Goal: Task Accomplishment & Management: Complete application form

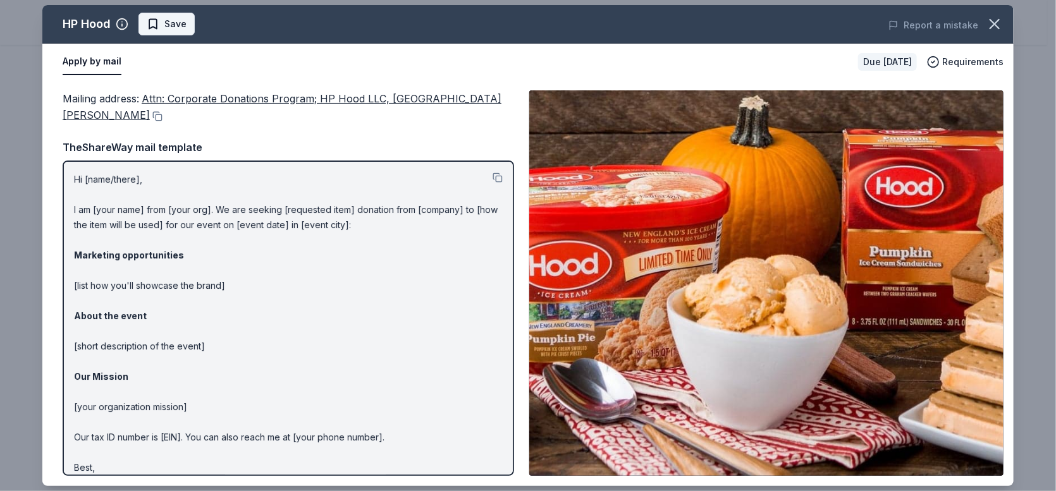
click at [172, 19] on span "Save" at bounding box center [175, 23] width 22 height 15
click at [969, 61] on span "Requirements" at bounding box center [972, 61] width 61 height 15
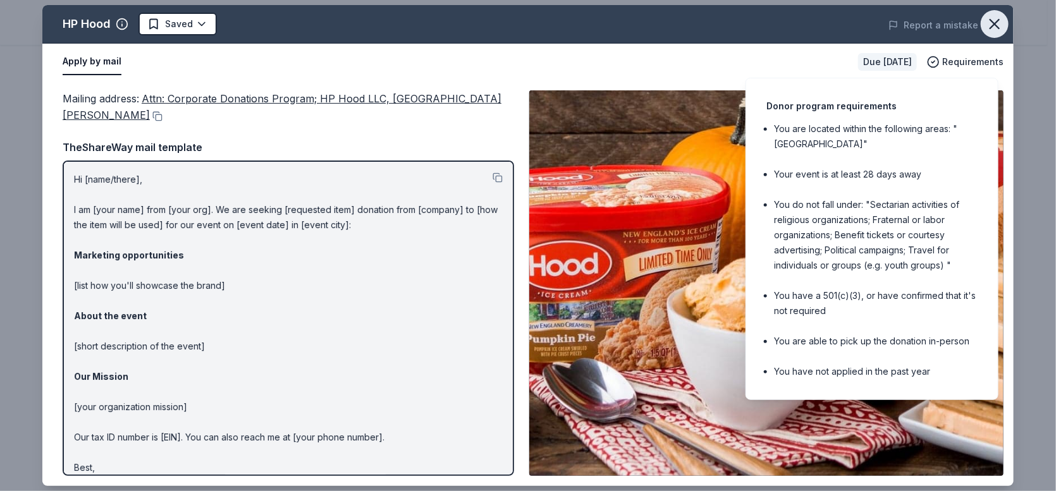
click at [996, 21] on icon "button" at bounding box center [994, 24] width 9 height 9
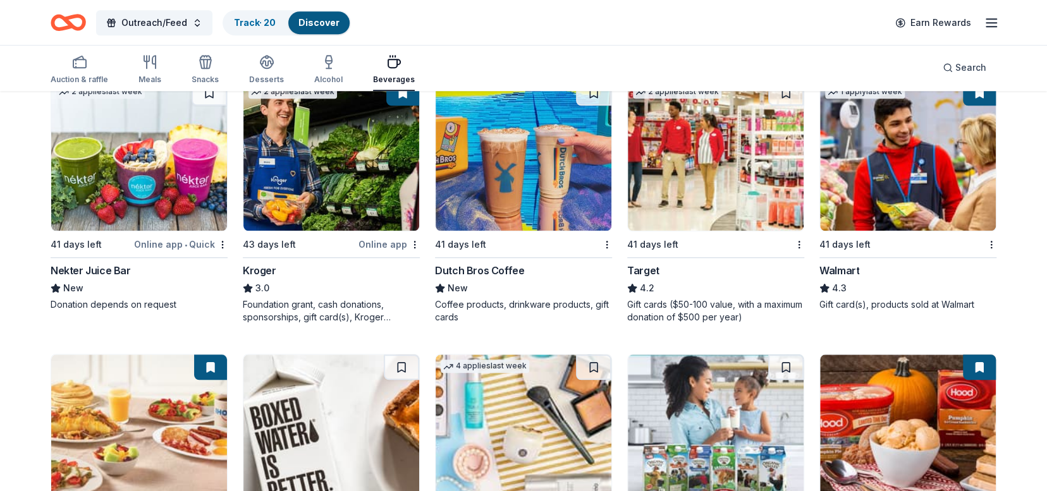
scroll to position [685, 0]
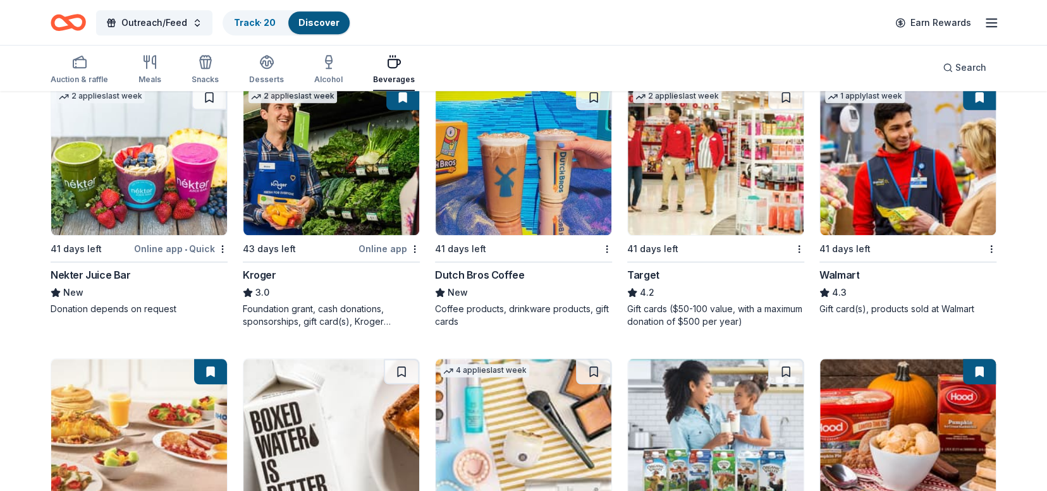
click at [97, 183] on img at bounding box center [139, 160] width 176 height 150
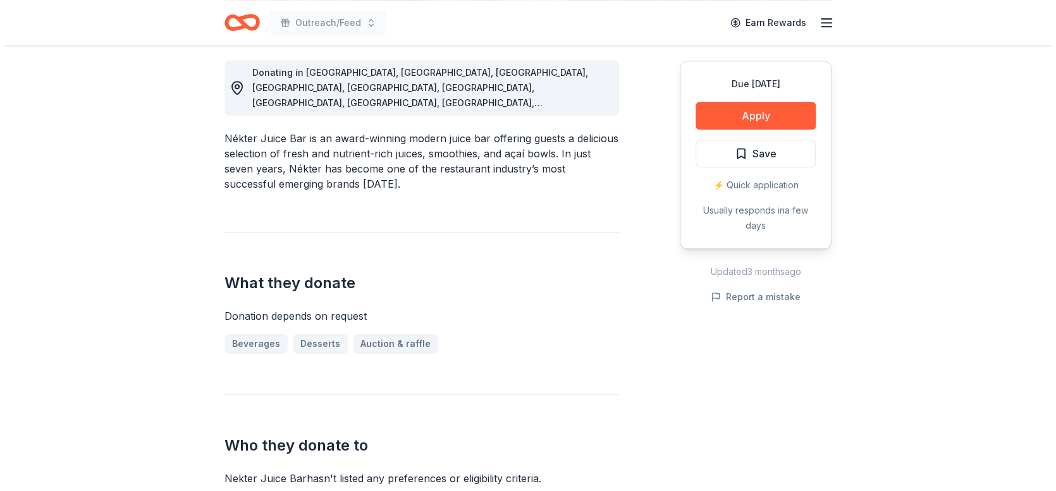
scroll to position [357, 0]
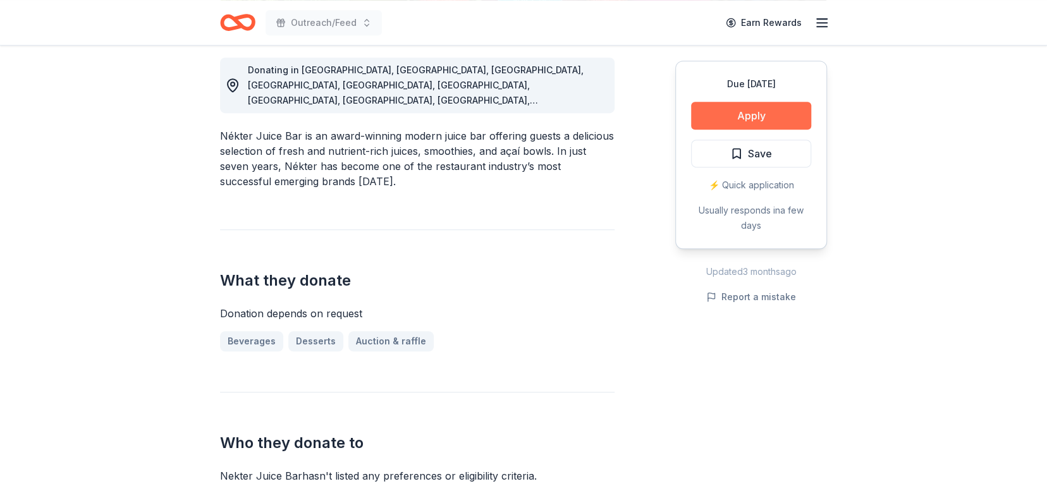
click at [764, 119] on button "Apply" at bounding box center [751, 116] width 120 height 28
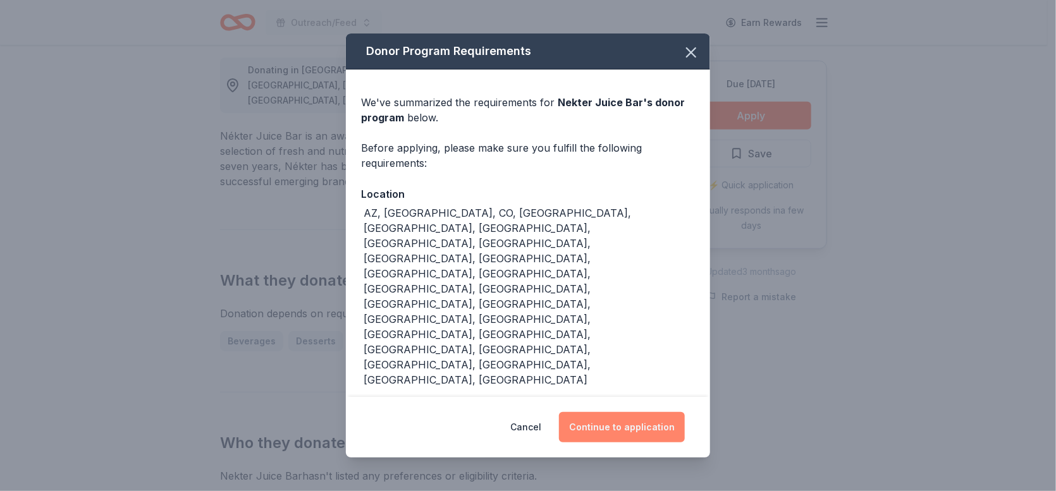
click at [635, 412] on button "Continue to application" at bounding box center [622, 427] width 126 height 30
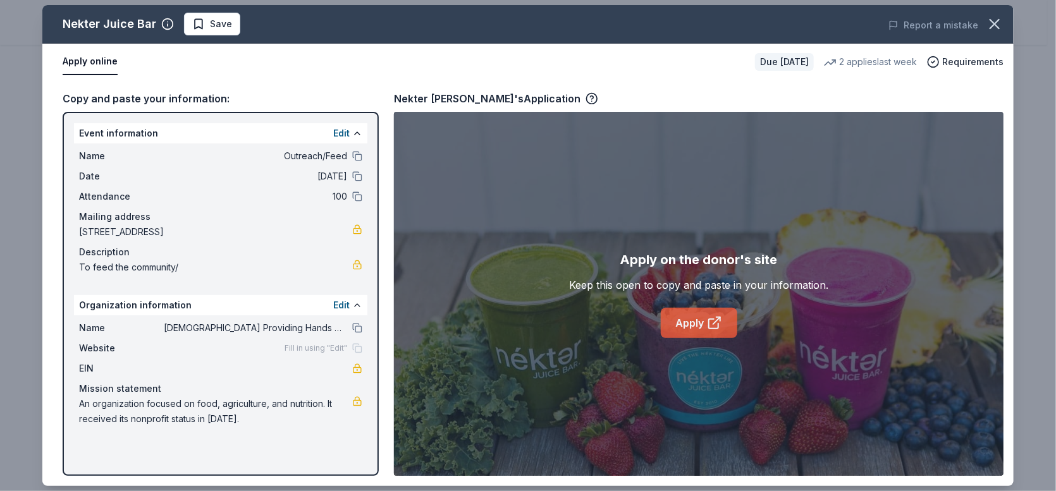
click at [676, 319] on link "Apply" at bounding box center [699, 323] width 76 height 30
